Goal: Task Accomplishment & Management: Use online tool/utility

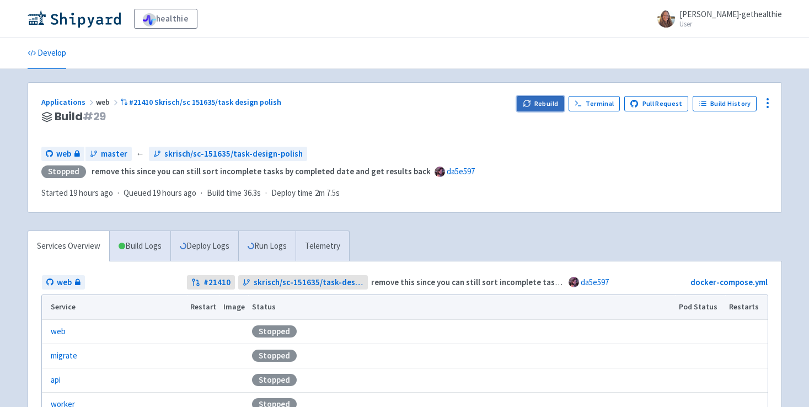
click at [542, 102] on button "Rebuild" at bounding box center [540, 103] width 47 height 15
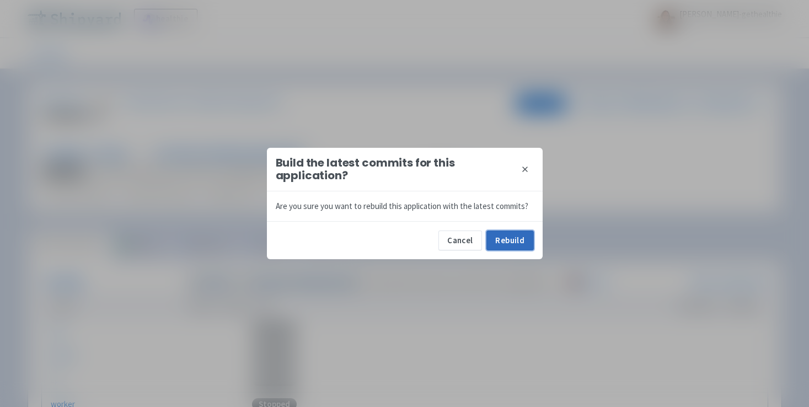
click at [513, 237] on button "Rebuild" at bounding box center [509, 240] width 47 height 20
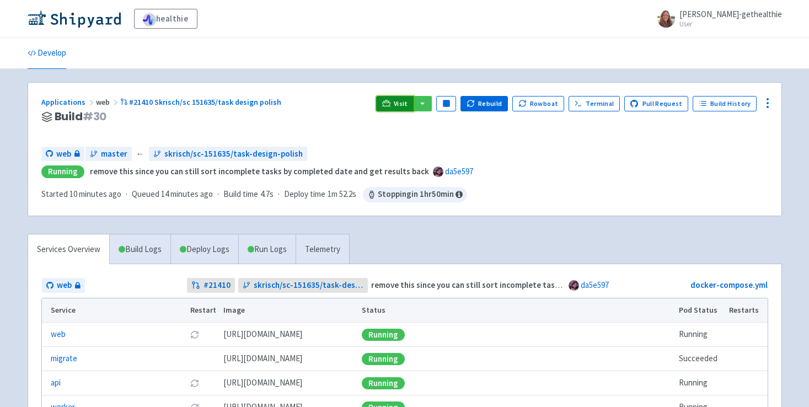
click at [390, 104] on icon at bounding box center [386, 103] width 8 height 6
